Goal: Information Seeking & Learning: Learn about a topic

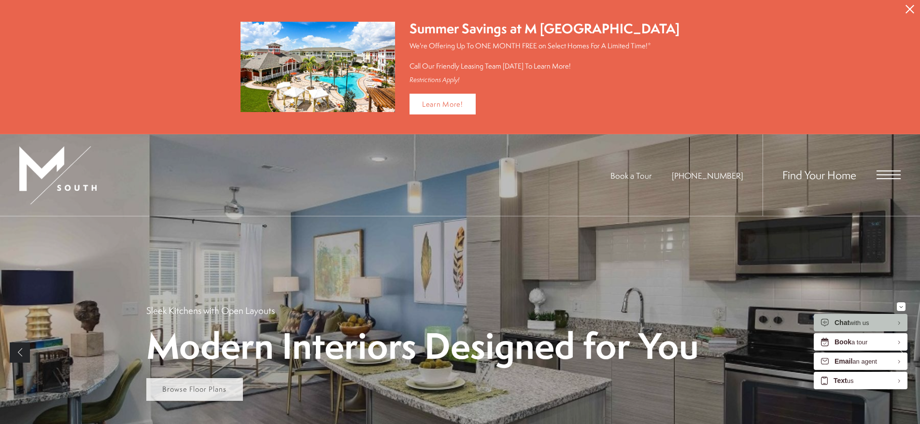
click at [208, 385] on span "Browse Floor Plans" at bounding box center [194, 389] width 64 height 10
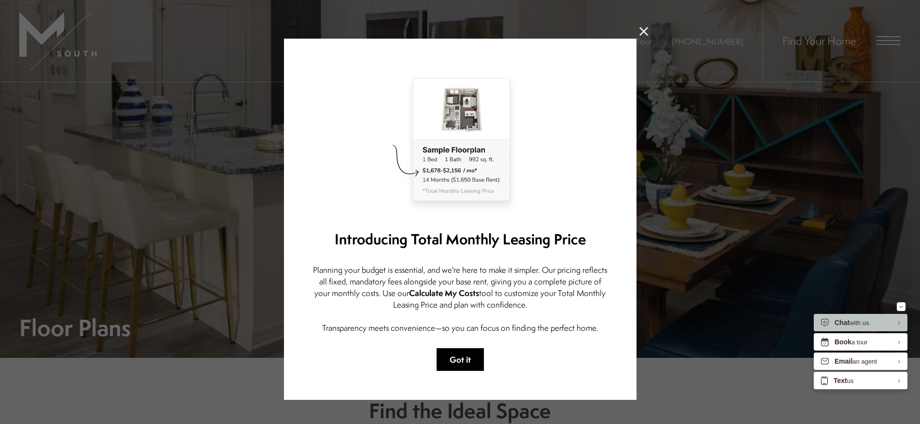
click at [457, 355] on button "Got it" at bounding box center [459, 359] width 47 height 23
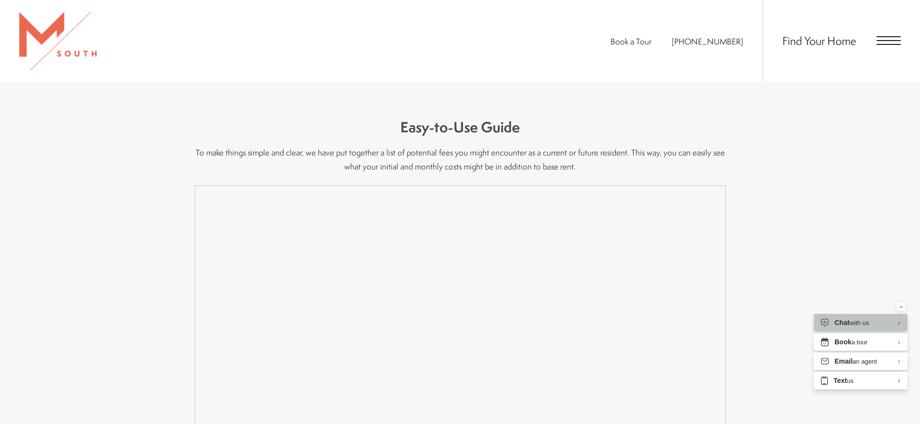
scroll to position [917, 0]
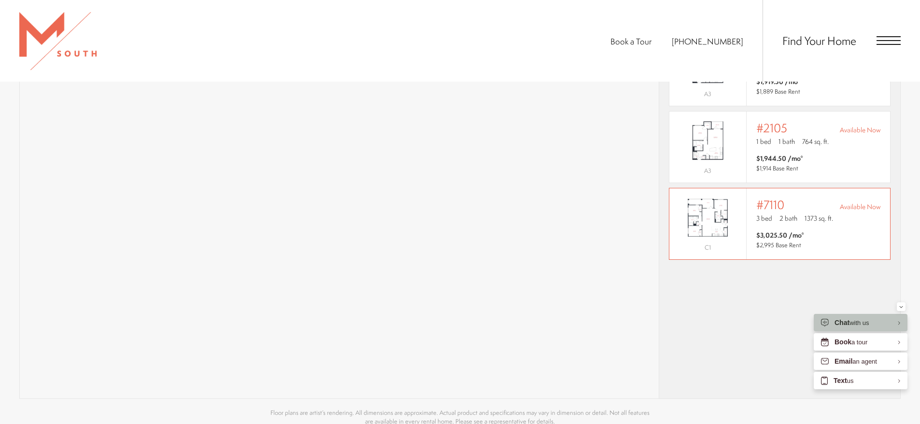
click at [720, 211] on img "View #7110" at bounding box center [707, 218] width 77 height 48
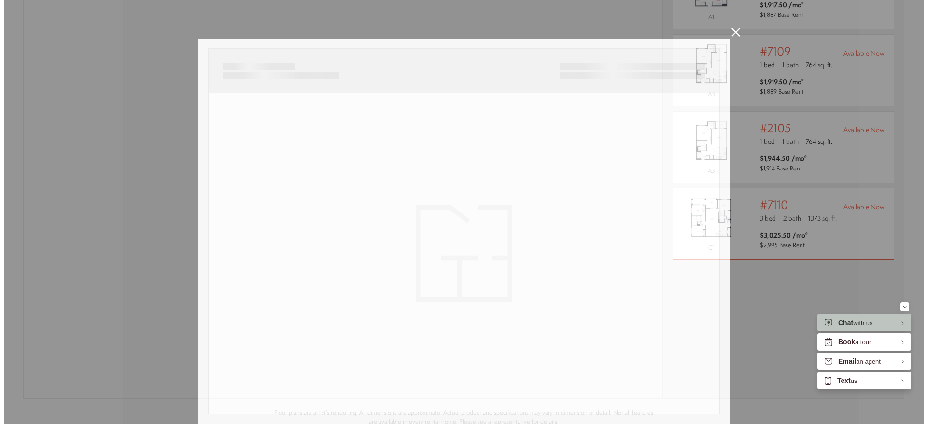
scroll to position [0, 0]
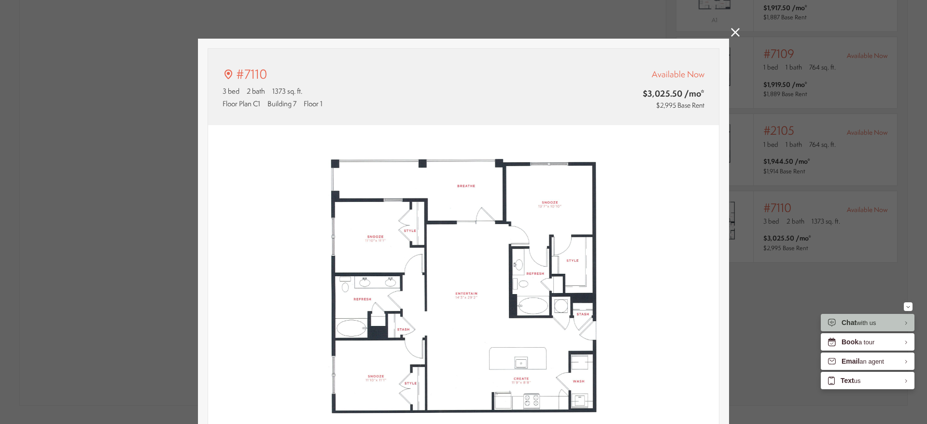
type input "**********"
click at [731, 32] on icon at bounding box center [735, 32] width 9 height 9
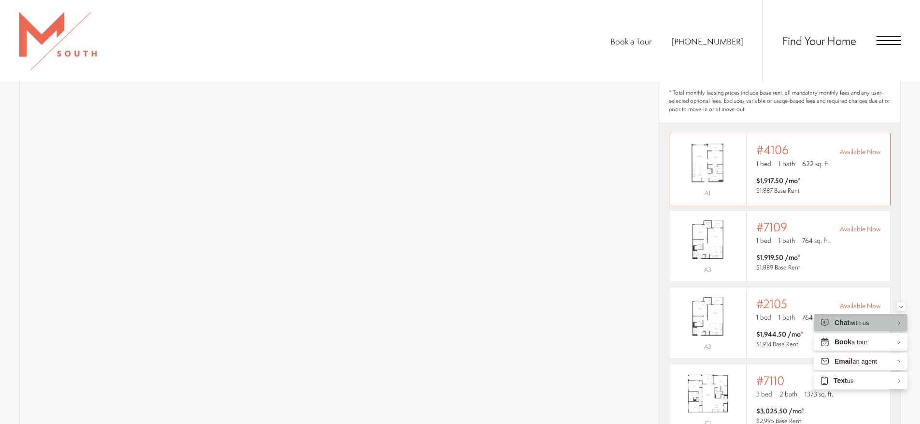
scroll to position [579, 0]
